Goal: Information Seeking & Learning: Find specific page/section

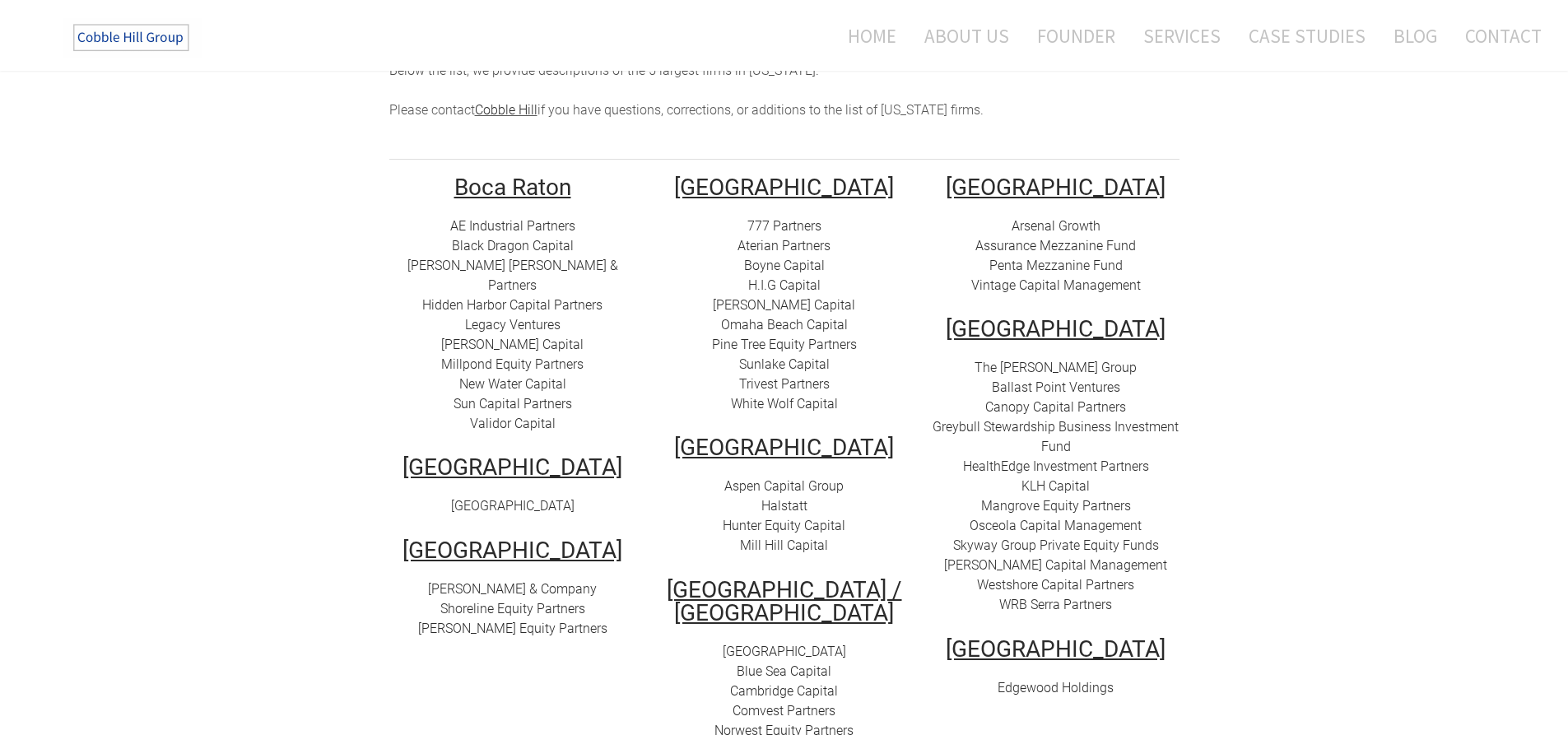
scroll to position [238, 0]
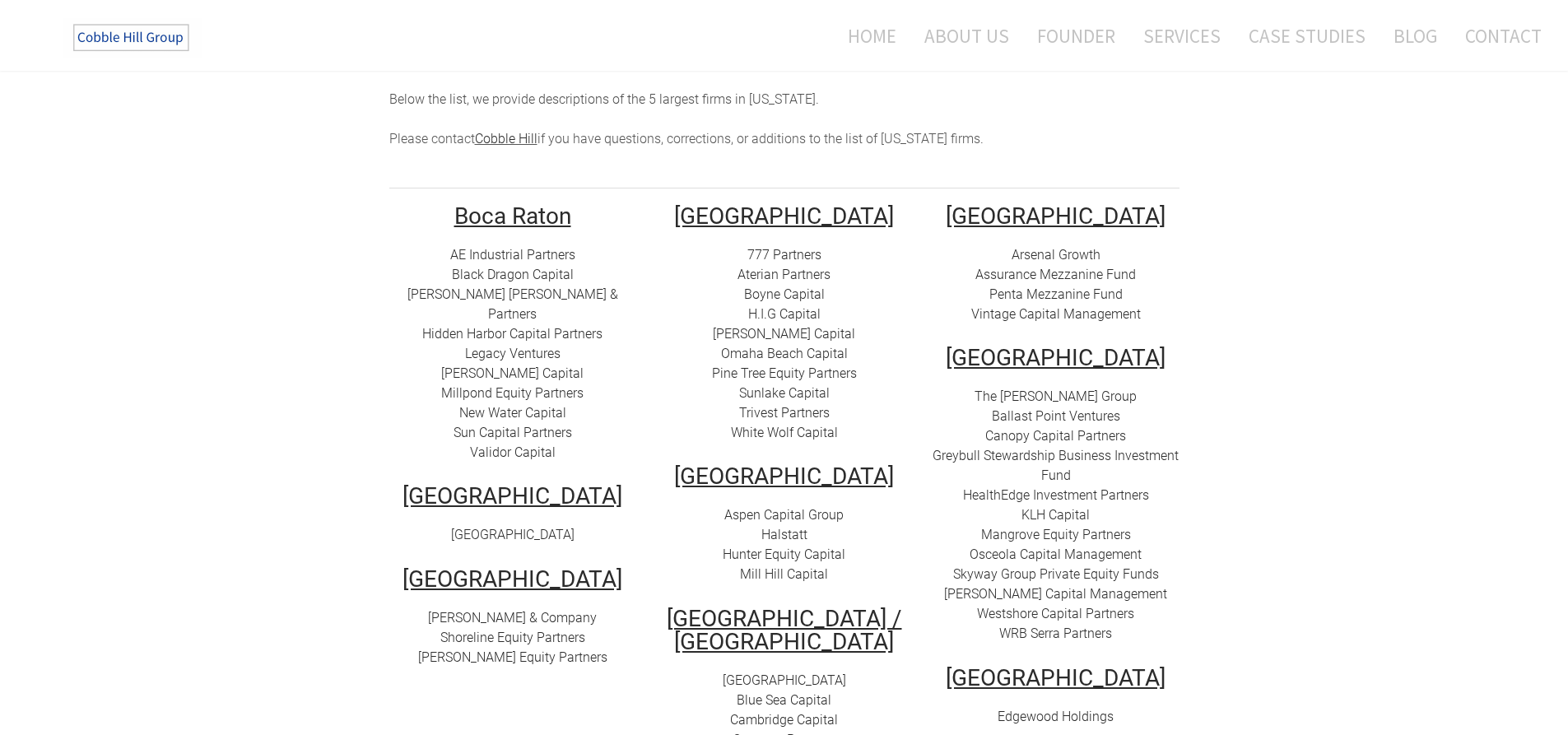
click at [507, 630] on link "Shoreline Equity Partners" at bounding box center [512, 637] width 145 height 15
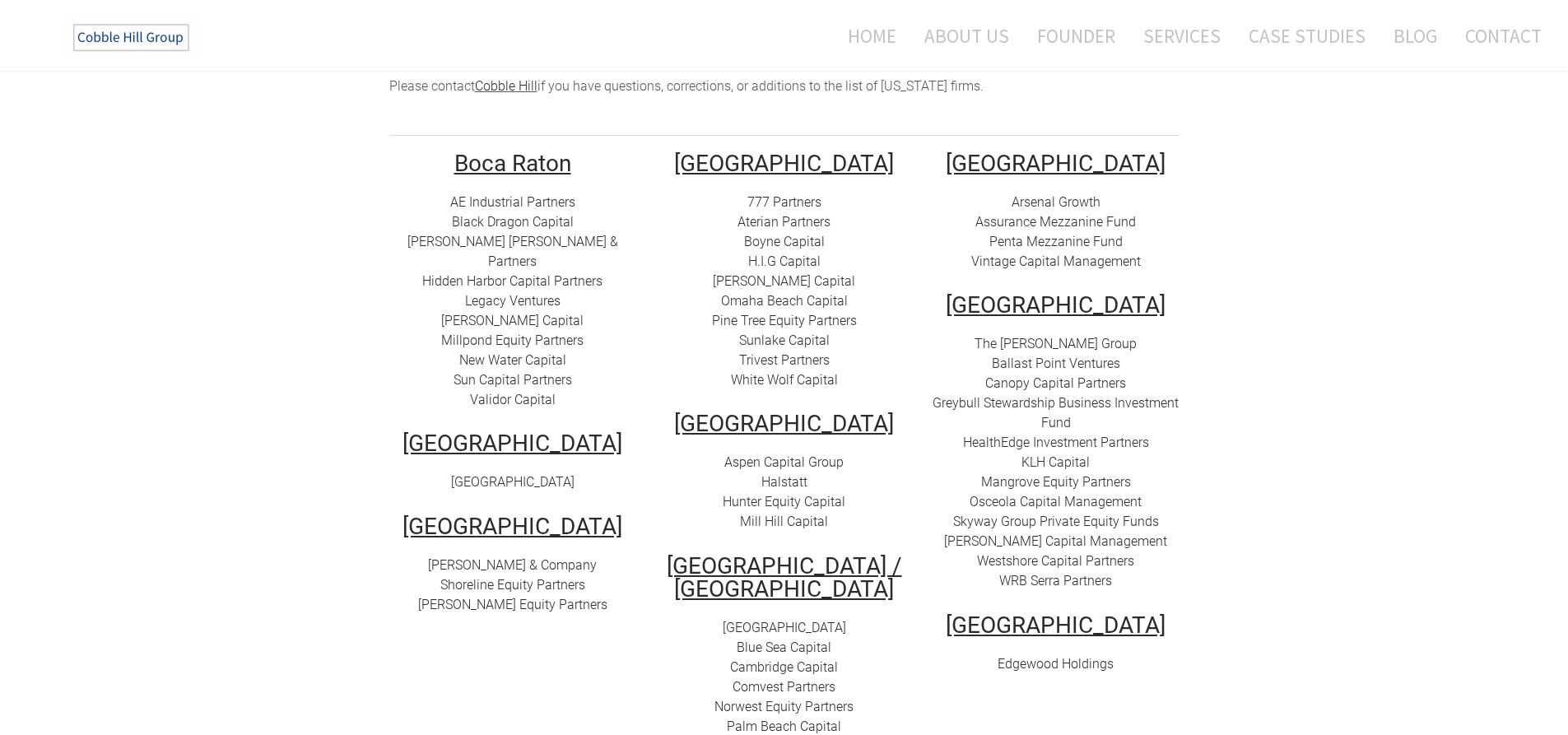
scroll to position [321, 0]
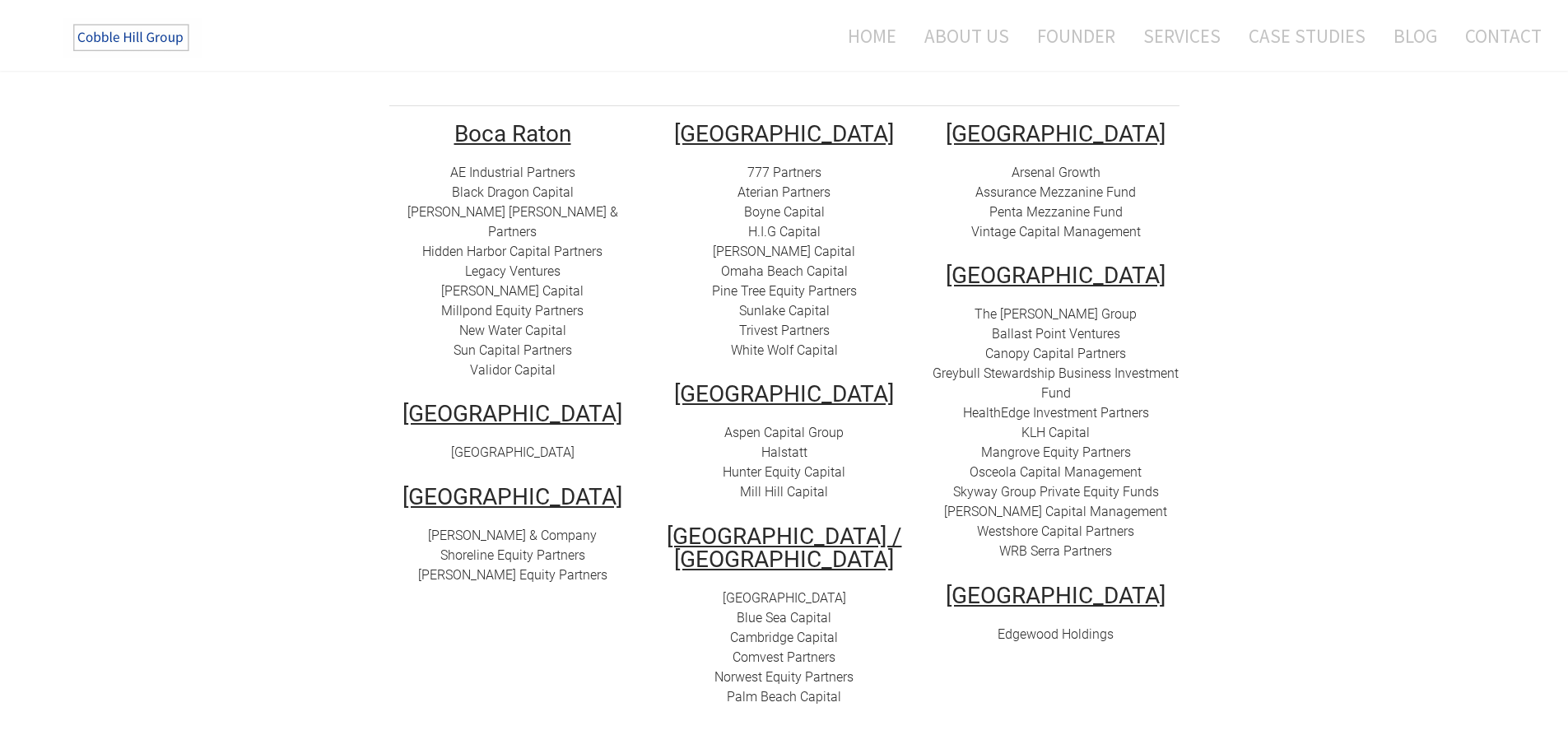
click at [501, 527] on link "[PERSON_NAME] & Company" at bounding box center [512, 535] width 169 height 15
click at [494, 567] on link "[PERSON_NAME] Equity Partners" at bounding box center [513, 575] width 190 height 15
click at [1052, 524] on link "Westshore Capital Partners" at bounding box center [1056, 531] width 157 height 15
click at [1070, 306] on link "The [PERSON_NAME] Group" at bounding box center [1055, 314] width 162 height 15
click at [1080, 326] on link "Ballast Point Ventures" at bounding box center [1056, 334] width 128 height 15
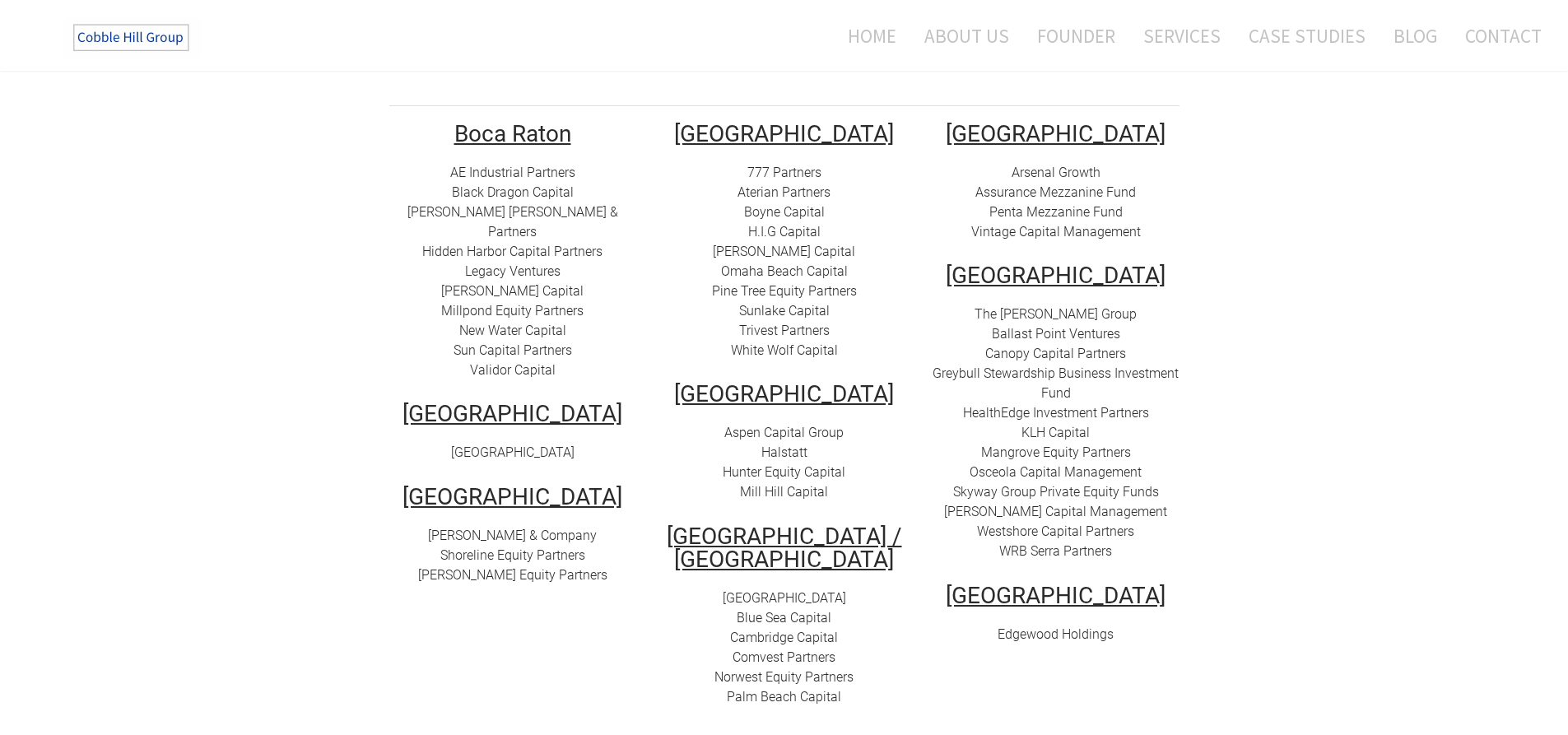
click at [1064, 345] on link "Canopy Capital Partners" at bounding box center [1056, 353] width 140 height 15
click at [1092, 365] on link "Greybull Stewardship Business Investment Fund" at bounding box center [1055, 382] width 246 height 35
click at [1061, 425] on link "KLH Capital" at bounding box center [1056, 432] width 68 height 15
click at [1069, 405] on link "HealthEdge Investment Partners" at bounding box center [1056, 413] width 186 height 15
click at [1049, 524] on link "Westshore Capital Partners" at bounding box center [1056, 531] width 157 height 15
